Goal: Complete application form

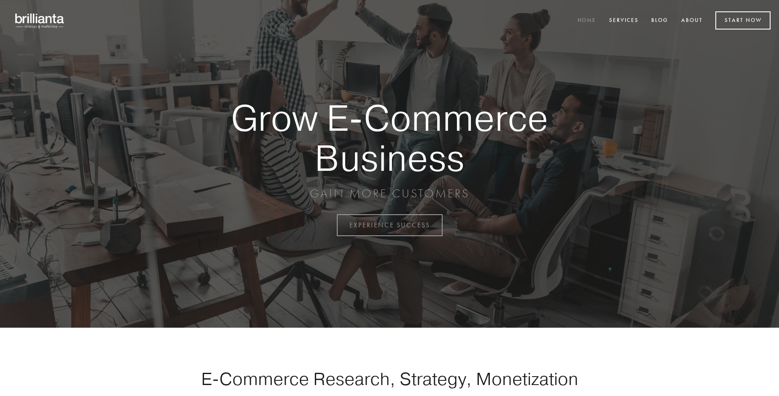
scroll to position [2210, 0]
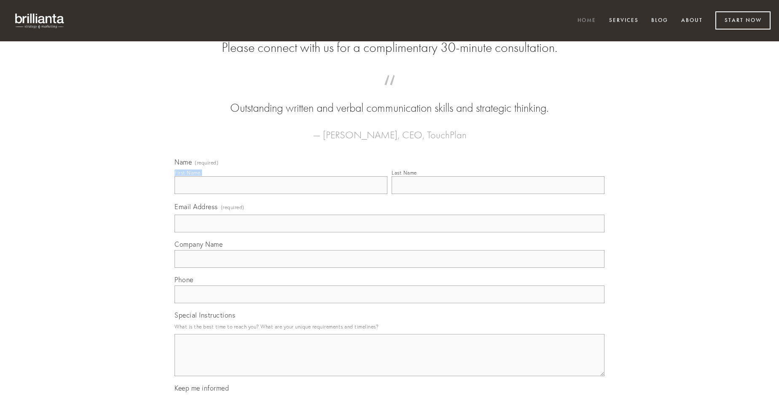
type input "[PERSON_NAME]"
click at [498, 194] on input "Last Name" at bounding box center [498, 185] width 213 height 18
type input "[PERSON_NAME]"
click at [390, 232] on input "Email Address (required)" at bounding box center [390, 224] width 430 height 18
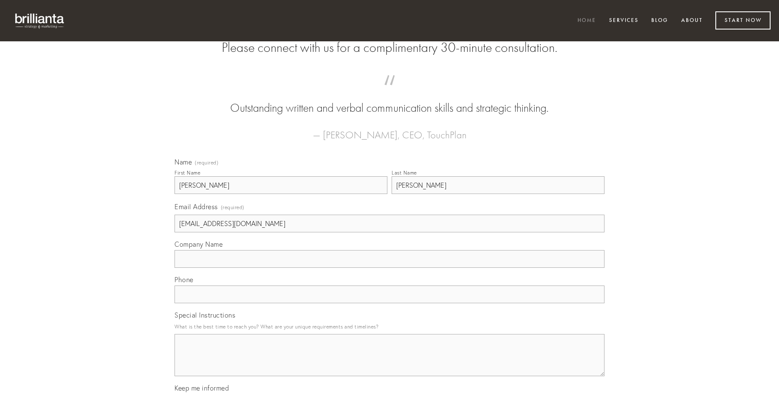
type input "[EMAIL_ADDRESS][DOMAIN_NAME]"
click at [390, 268] on input "Company Name" at bounding box center [390, 259] width 430 height 18
type input "[GEOGRAPHIC_DATA]"
click at [390, 303] on input "text" at bounding box center [390, 294] width 430 height 18
click at [390, 363] on textarea "Special Instructions" at bounding box center [390, 355] width 430 height 42
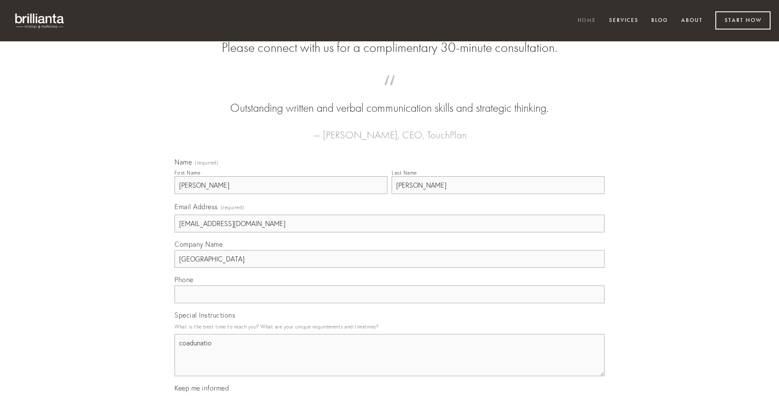
type textarea "coadunatio"
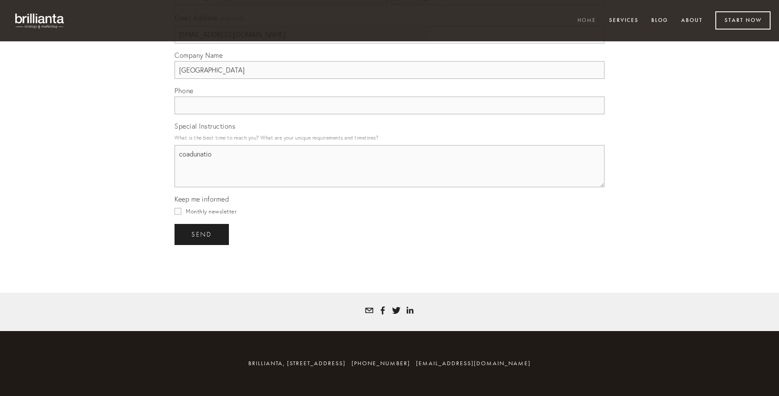
click at [202, 234] on span "send" at bounding box center [201, 235] width 21 height 8
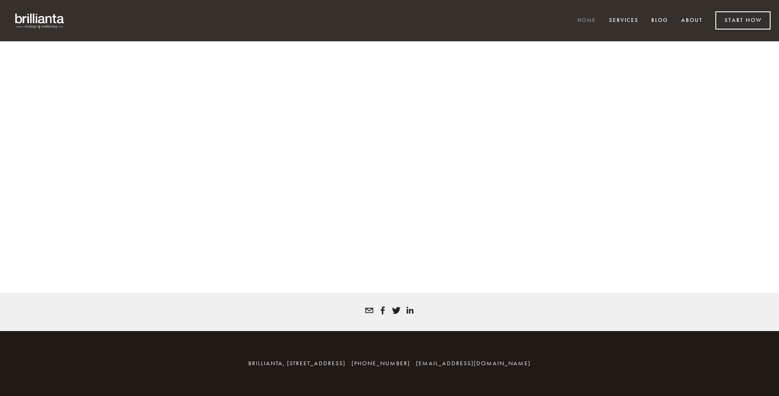
scroll to position [2198, 0]
